Goal: Go to known website: Access a specific website the user already knows

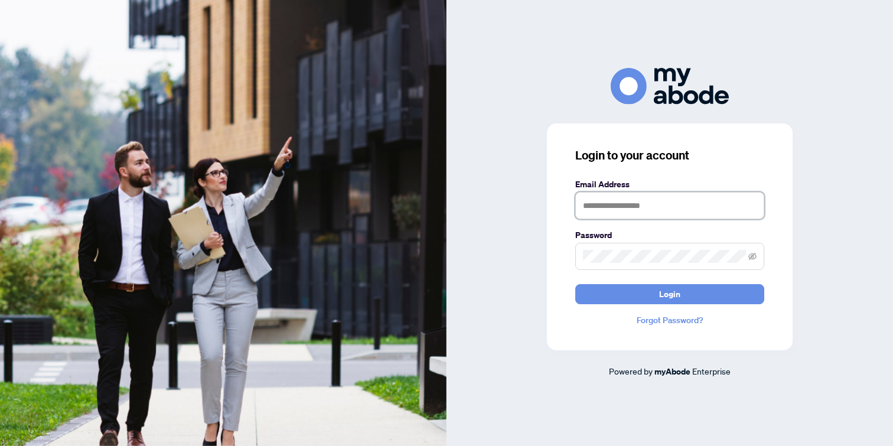
click at [634, 209] on input "text" at bounding box center [670, 205] width 189 height 27
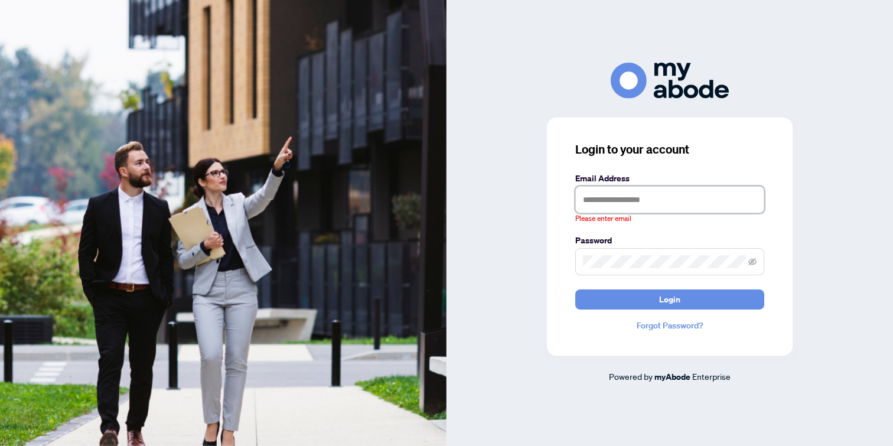
type input "**********"
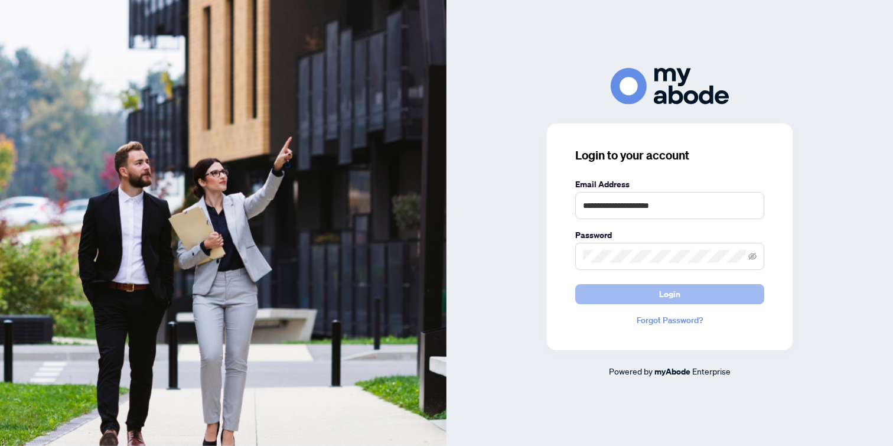
click at [636, 292] on button "Login" at bounding box center [670, 294] width 189 height 20
